Goal: Task Accomplishment & Management: Use online tool/utility

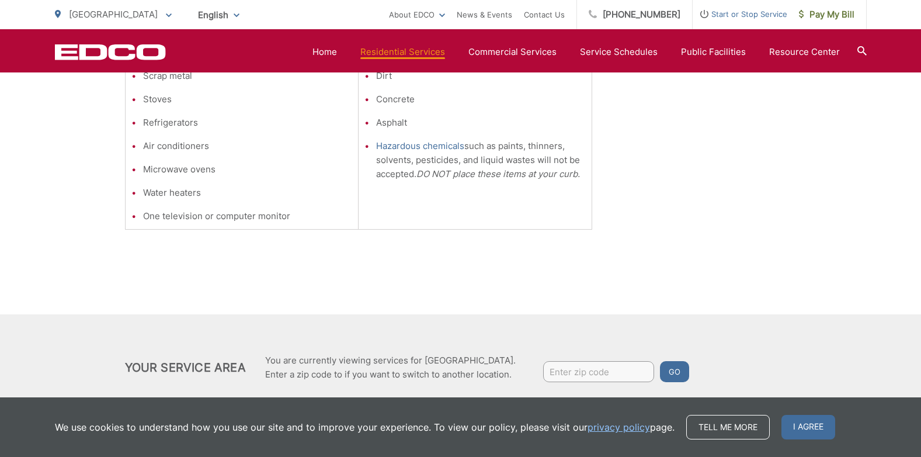
scroll to position [447, 0]
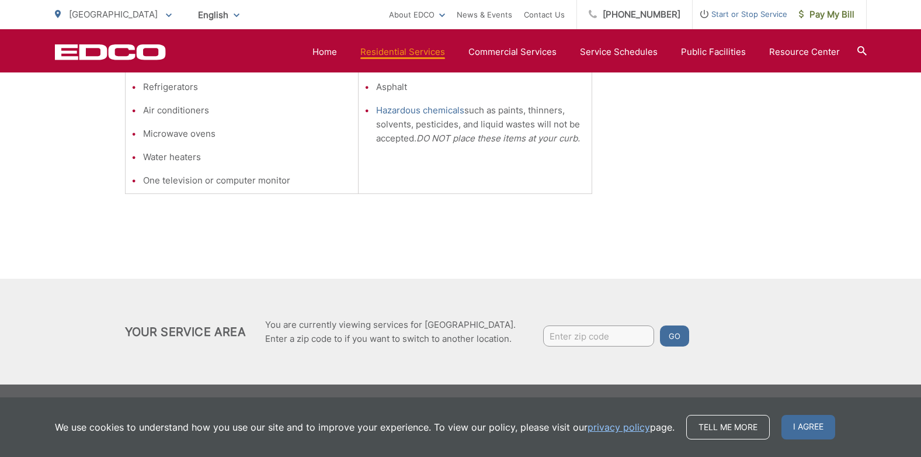
click at [565, 335] on input "Enter zip code" at bounding box center [598, 335] width 111 height 21
click at [52, 251] on div "Bulky Item Pickup Bulky Item Pickup is a service offered by EDCO for large item…" at bounding box center [460, 85] width 921 height 597
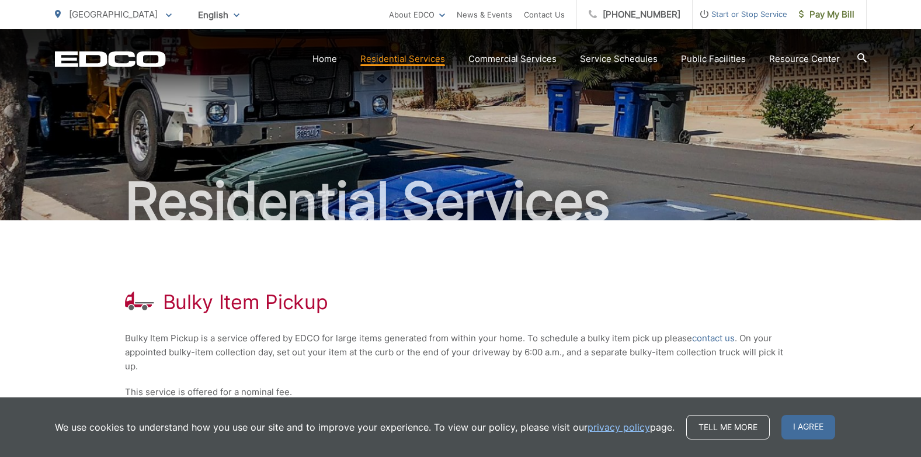
scroll to position [0, 0]
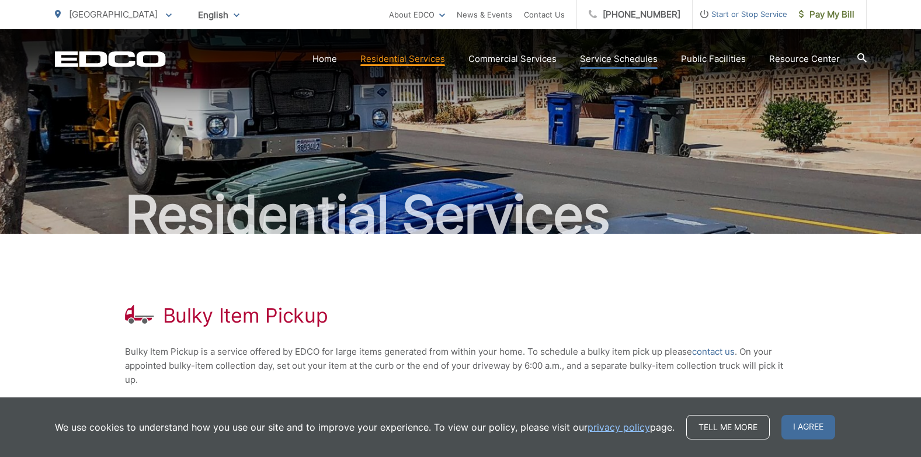
click at [619, 61] on link "Service Schedules" at bounding box center [619, 59] width 78 height 14
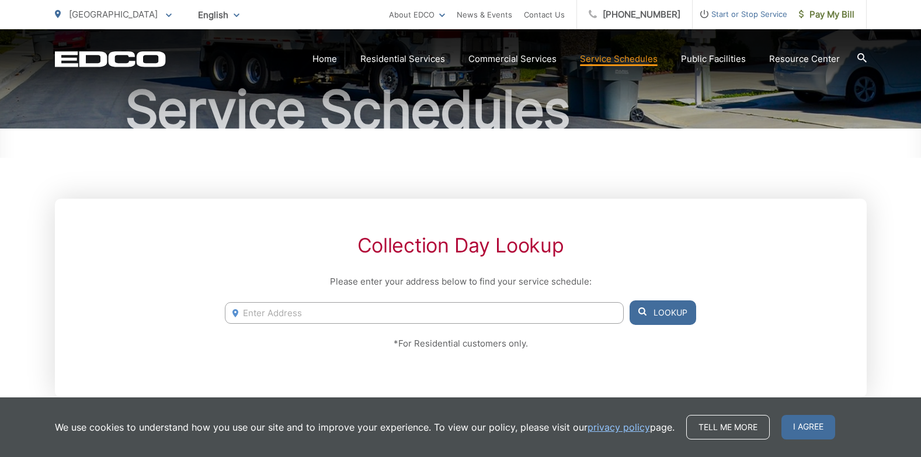
scroll to position [175, 0]
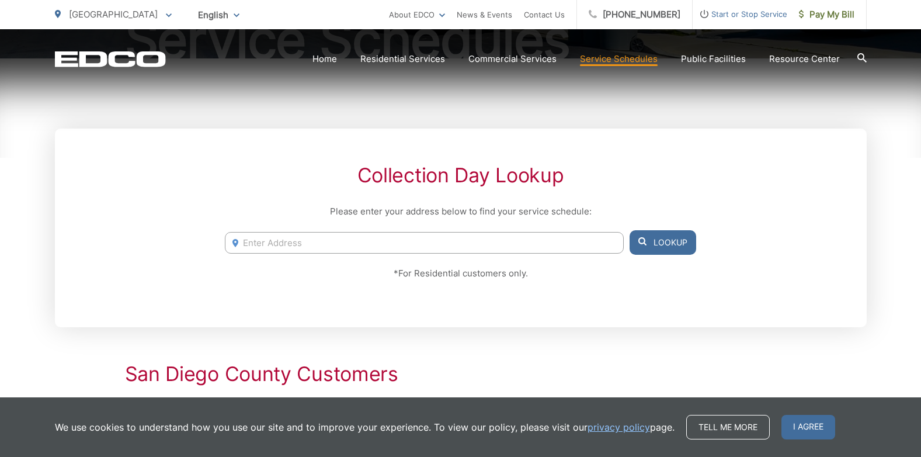
click at [274, 242] on input "Enter Address" at bounding box center [424, 243] width 398 height 22
click at [659, 243] on button "Lookup" at bounding box center [662, 242] width 67 height 25
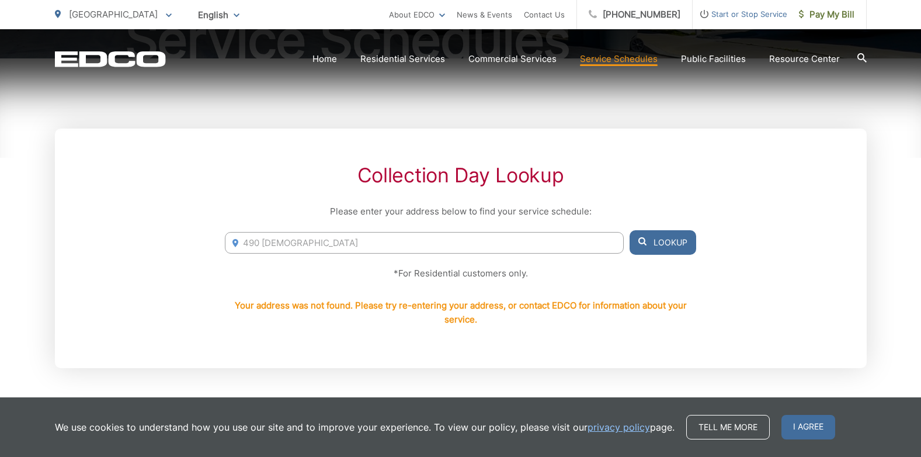
click at [297, 245] on input "490 santa" at bounding box center [424, 243] width 398 height 22
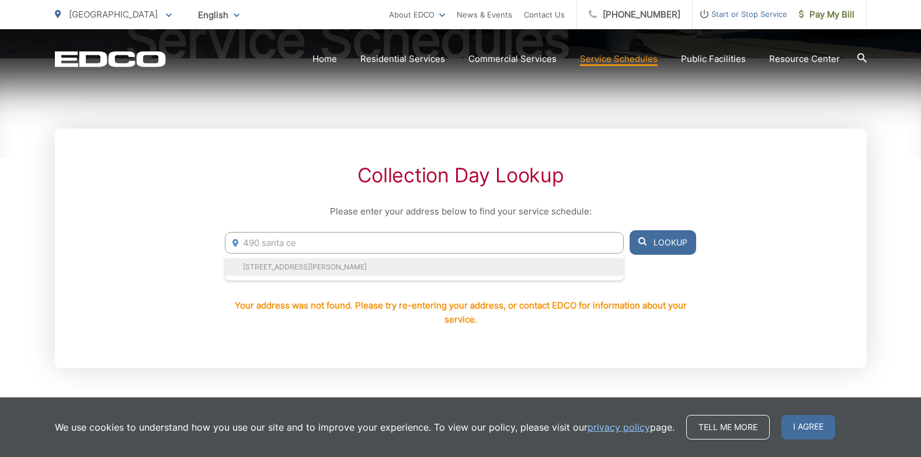
click at [302, 273] on li "490 Santa Cecelia, Solana Beach, CA, 92075" at bounding box center [424, 267] width 398 height 18
type input "490 Santa Cecelia, Solana Beach, CA, 92075"
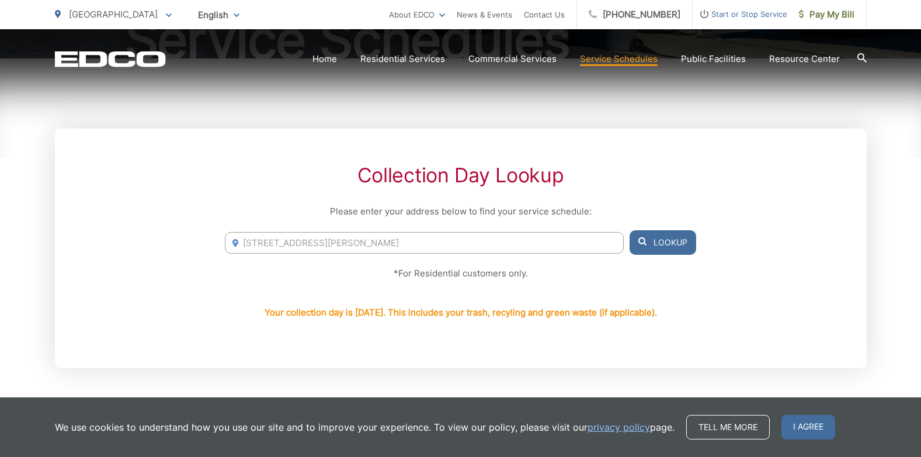
click at [677, 242] on button "Lookup" at bounding box center [662, 242] width 67 height 25
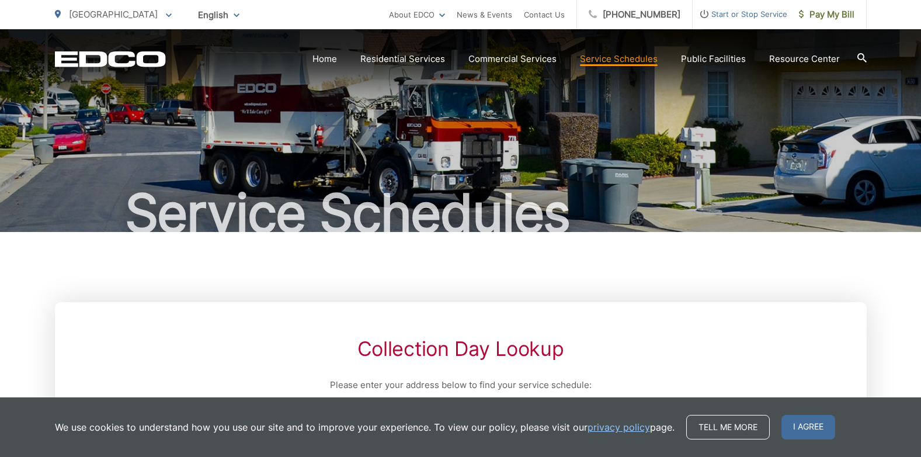
scroll to position [0, 0]
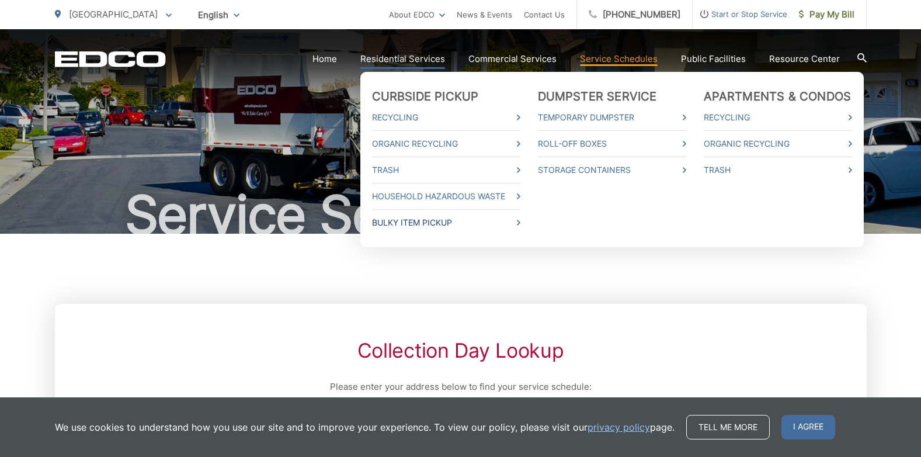
click at [410, 226] on link "Bulky Item Pickup" at bounding box center [446, 222] width 148 height 14
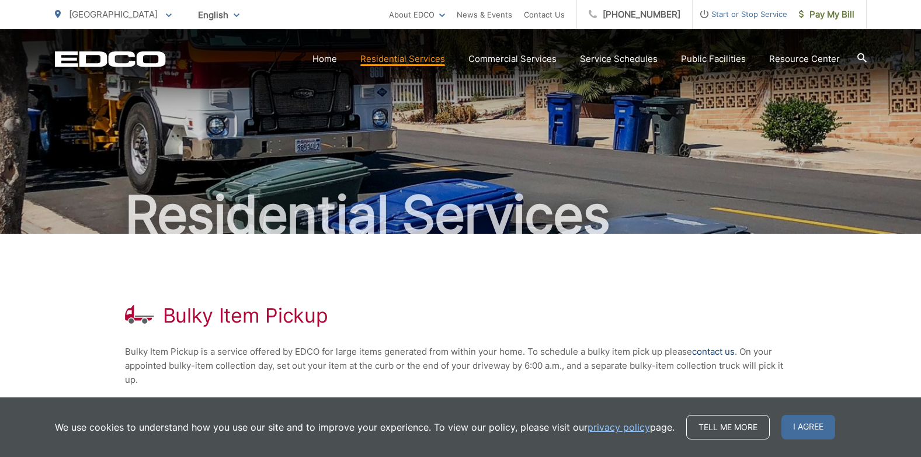
click at [710, 351] on link "contact us" at bounding box center [713, 351] width 43 height 14
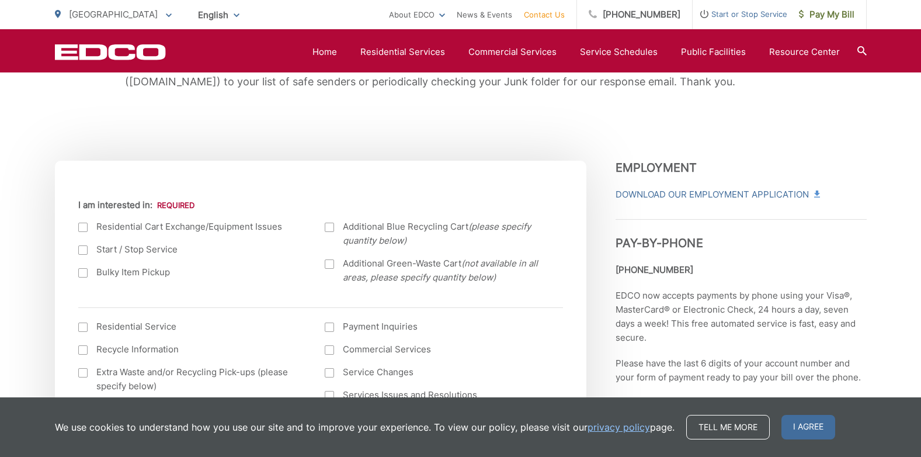
scroll to position [350, 0]
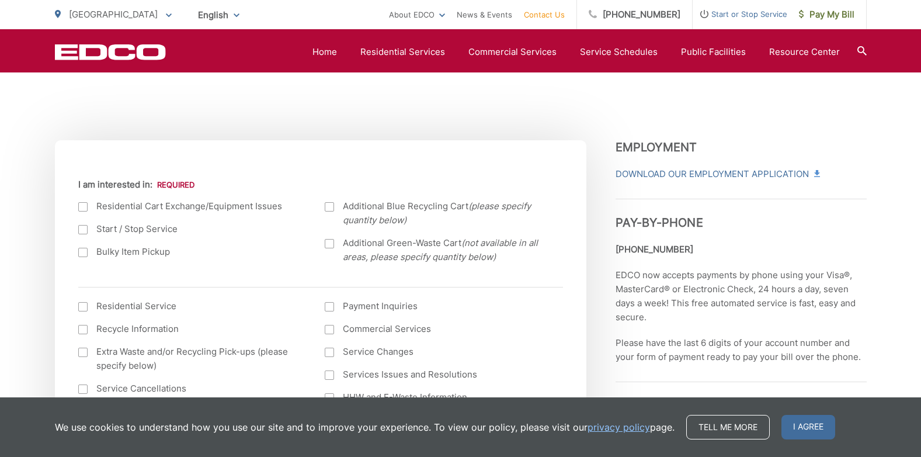
click at [83, 253] on div at bounding box center [82, 252] width 9 height 9
click at [0, 0] on input "Bulky Item Pickup" at bounding box center [0, 0] width 0 height 0
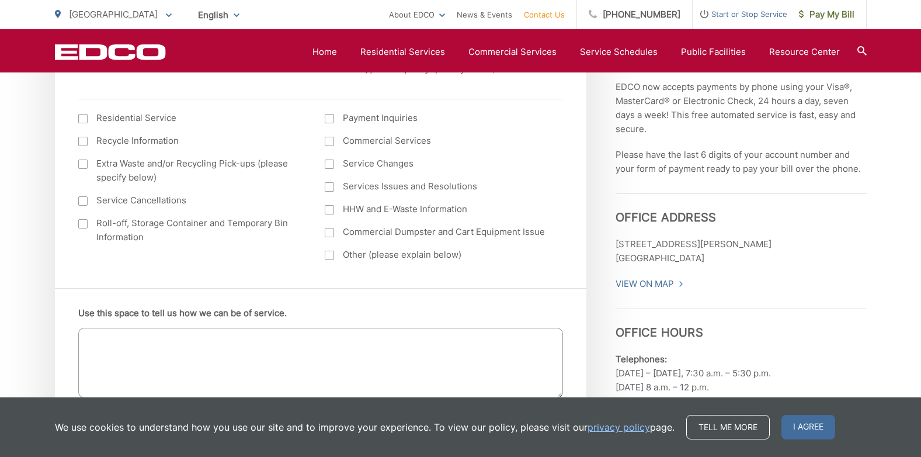
scroll to position [525, 0]
